Goal: Transaction & Acquisition: Obtain resource

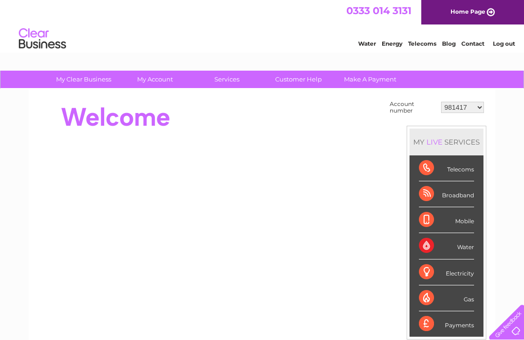
click at [479, 105] on select "981417 30277593" at bounding box center [462, 107] width 43 height 11
select select "30277593"
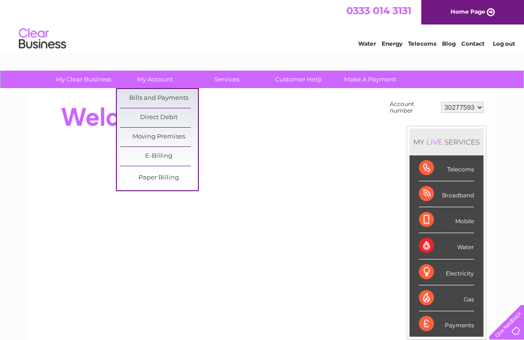
click at [156, 96] on link "Bills and Payments" at bounding box center [159, 98] width 78 height 19
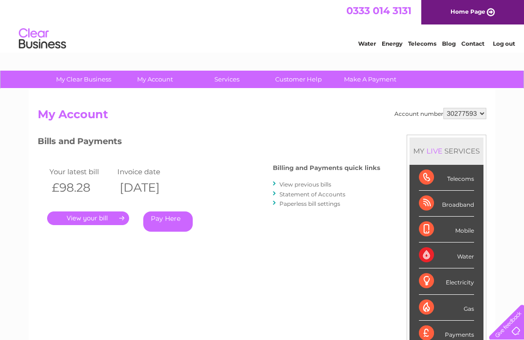
click at [92, 216] on link "." at bounding box center [88, 219] width 82 height 14
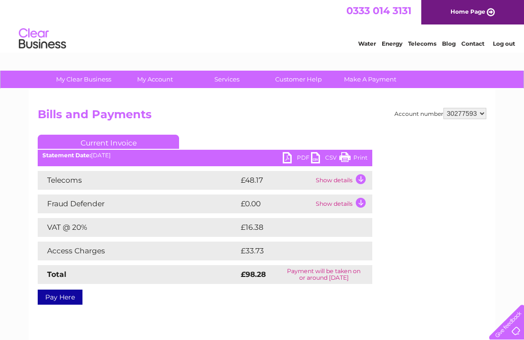
click at [286, 157] on link "PDF" at bounding box center [297, 159] width 28 height 14
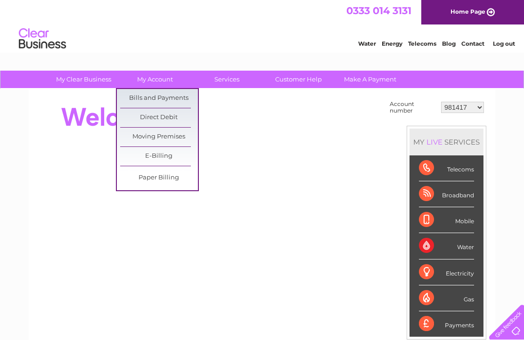
click at [162, 97] on link "Bills and Payments" at bounding box center [159, 98] width 78 height 19
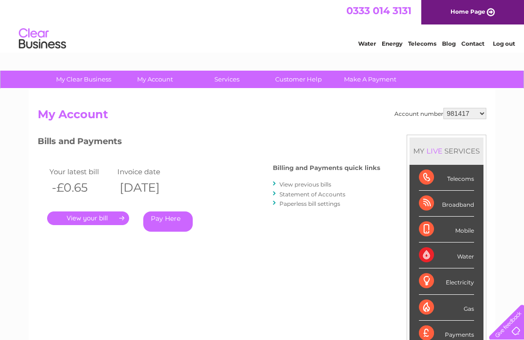
click at [85, 218] on link "." at bounding box center [88, 219] width 82 height 14
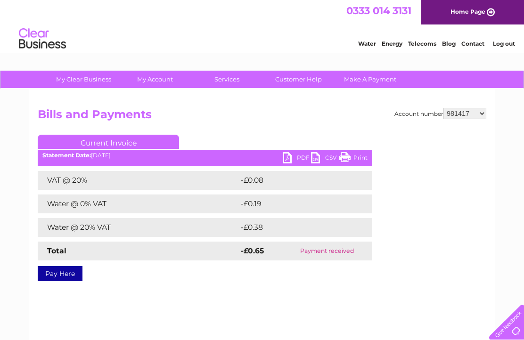
click at [482, 114] on select "981417 30277593" at bounding box center [464, 113] width 43 height 11
select select "30277593"
